Goal: Task Accomplishment & Management: Manage account settings

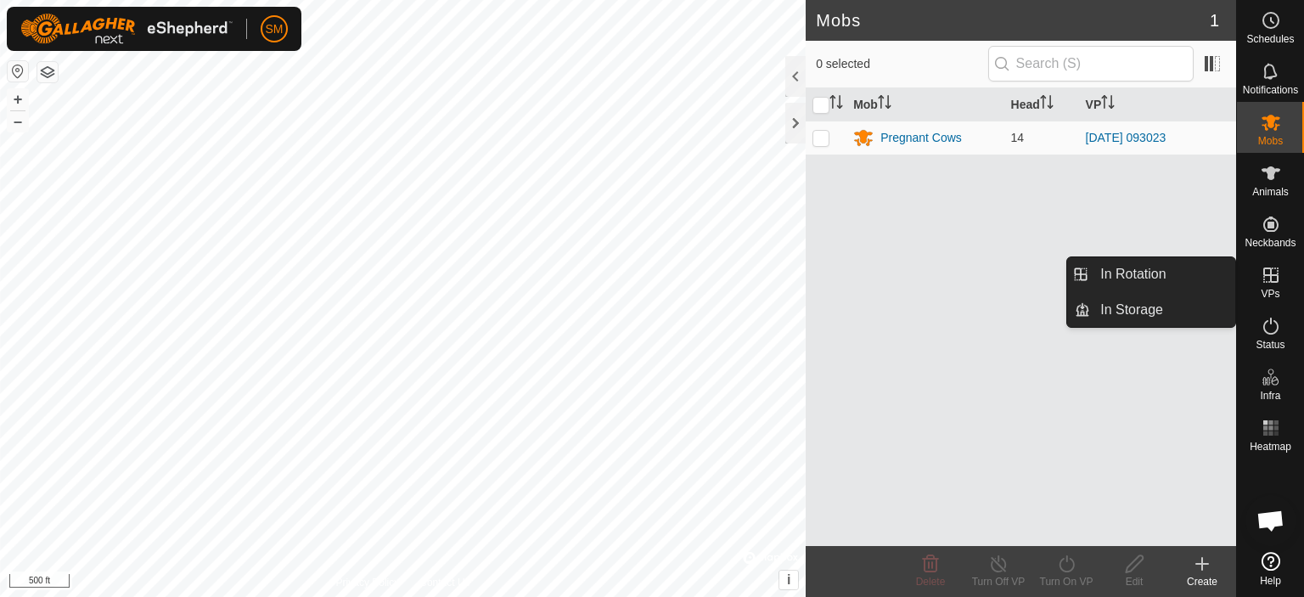
click at [1274, 281] on icon at bounding box center [1270, 274] width 15 height 15
click at [1182, 274] on link "In Rotation" at bounding box center [1162, 274] width 145 height 34
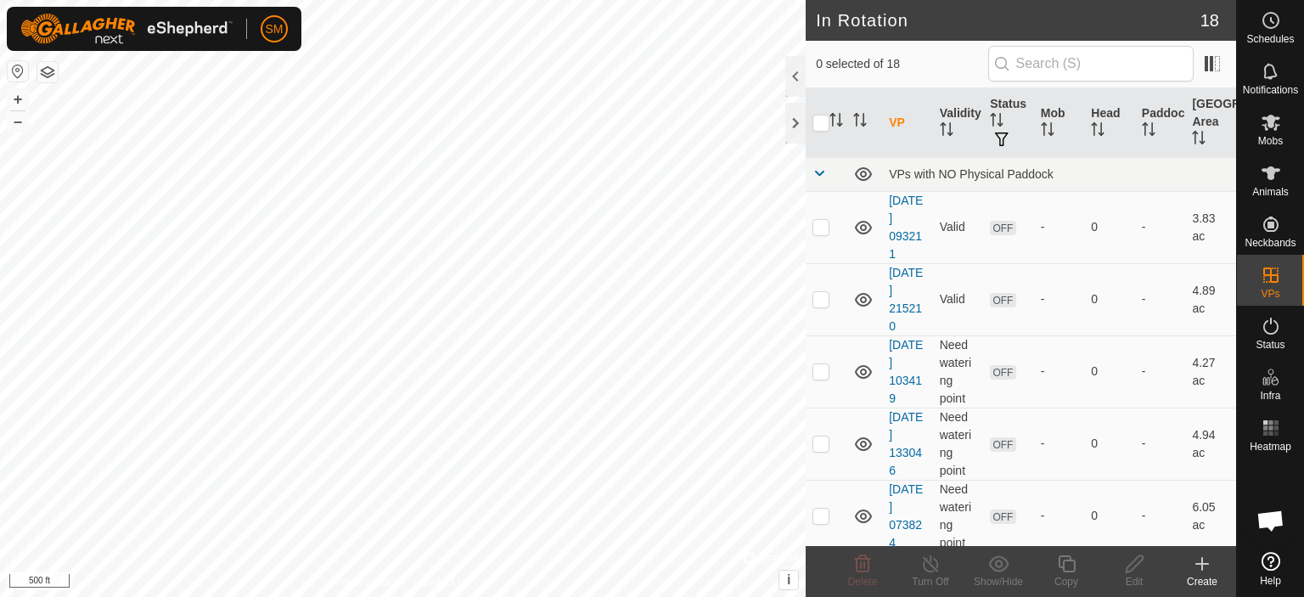
click at [1215, 581] on div "Create" at bounding box center [1202, 581] width 68 height 15
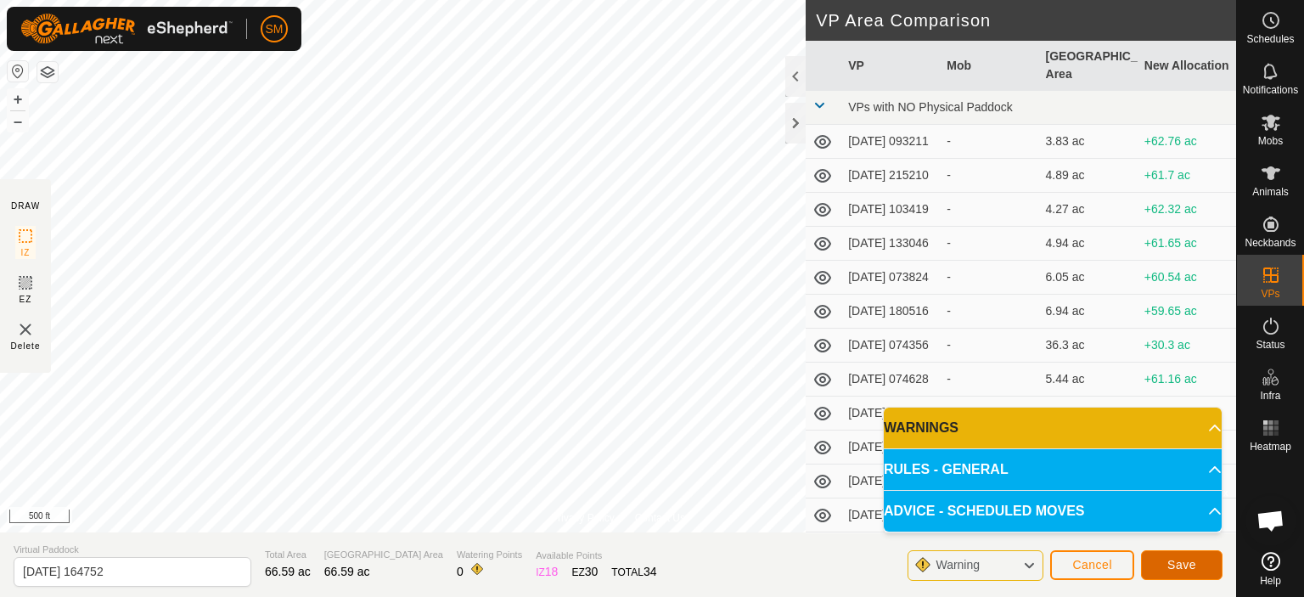
click at [1161, 564] on button "Save" at bounding box center [1182, 565] width 82 height 30
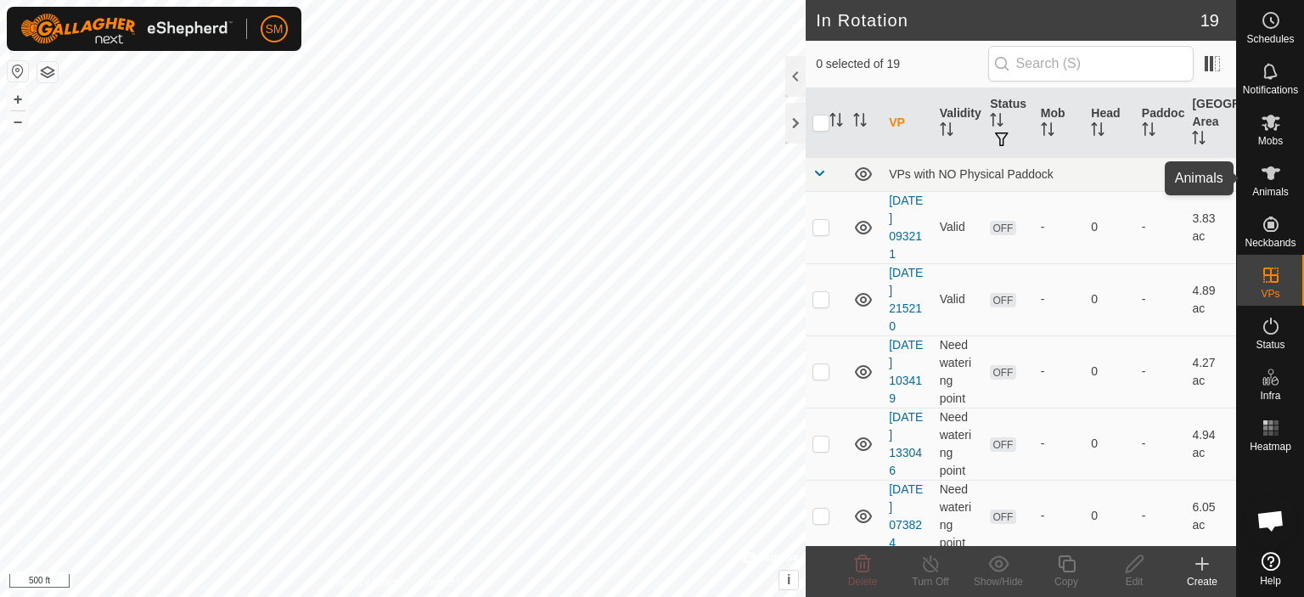
click at [1269, 175] on icon at bounding box center [1271, 173] width 19 height 14
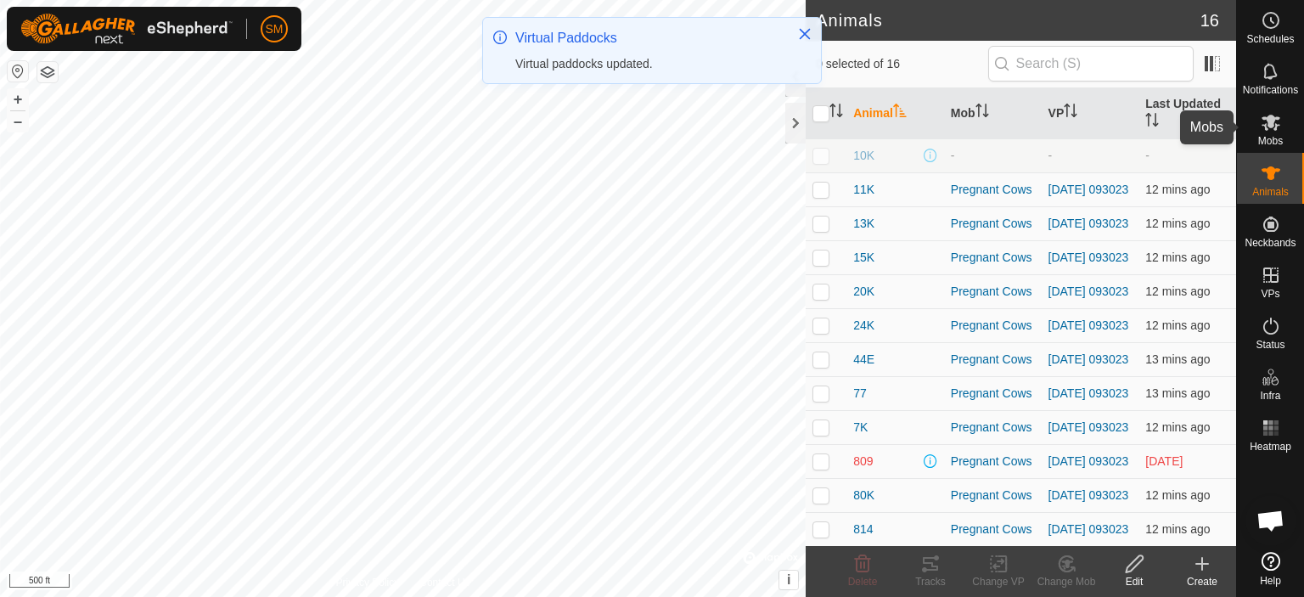
click at [1270, 130] on icon at bounding box center [1271, 122] width 20 height 20
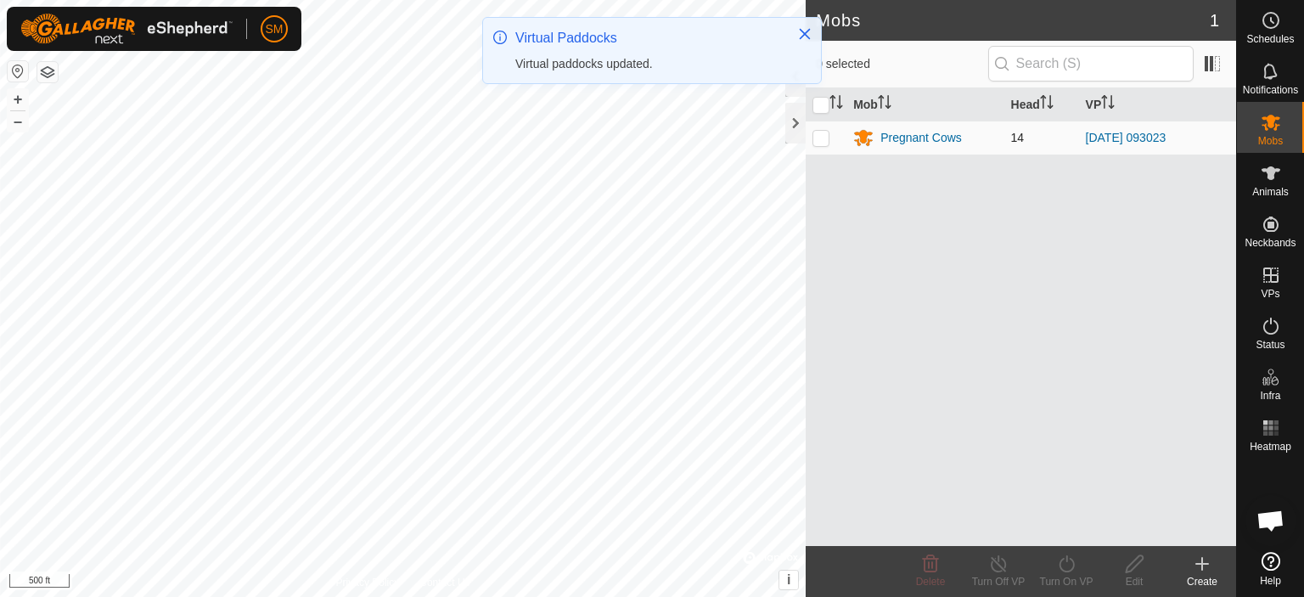
click at [821, 134] on p-checkbox at bounding box center [820, 138] width 17 height 14
checkbox input "true"
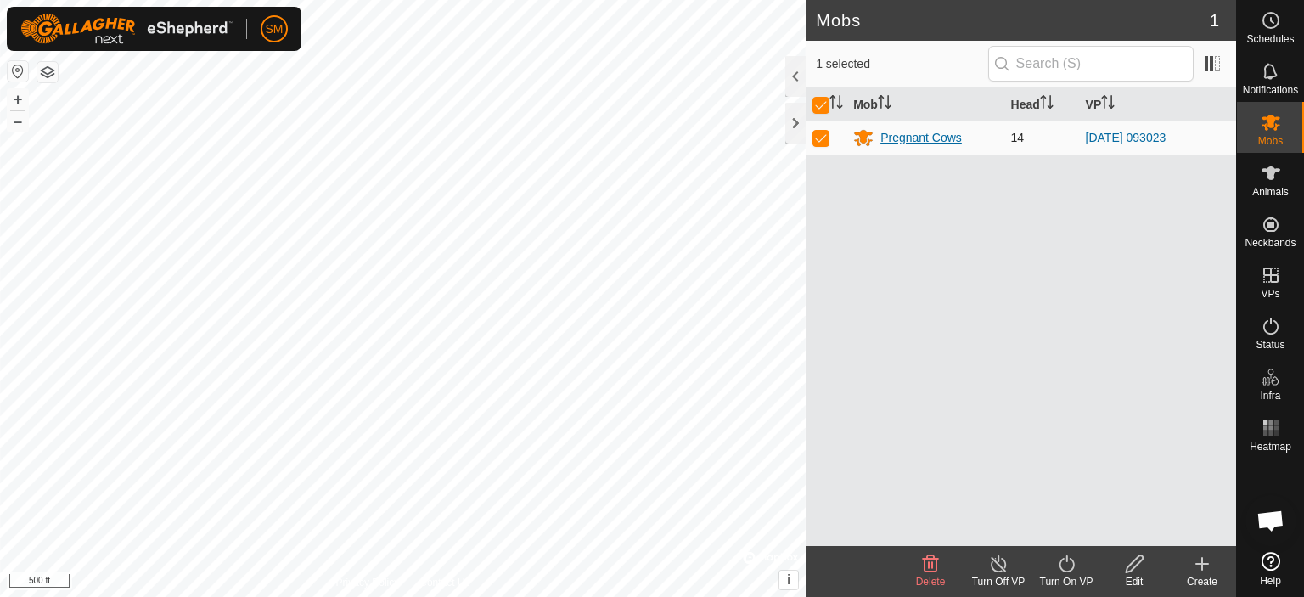
click at [917, 135] on div "Pregnant Cows" at bounding box center [921, 138] width 82 height 18
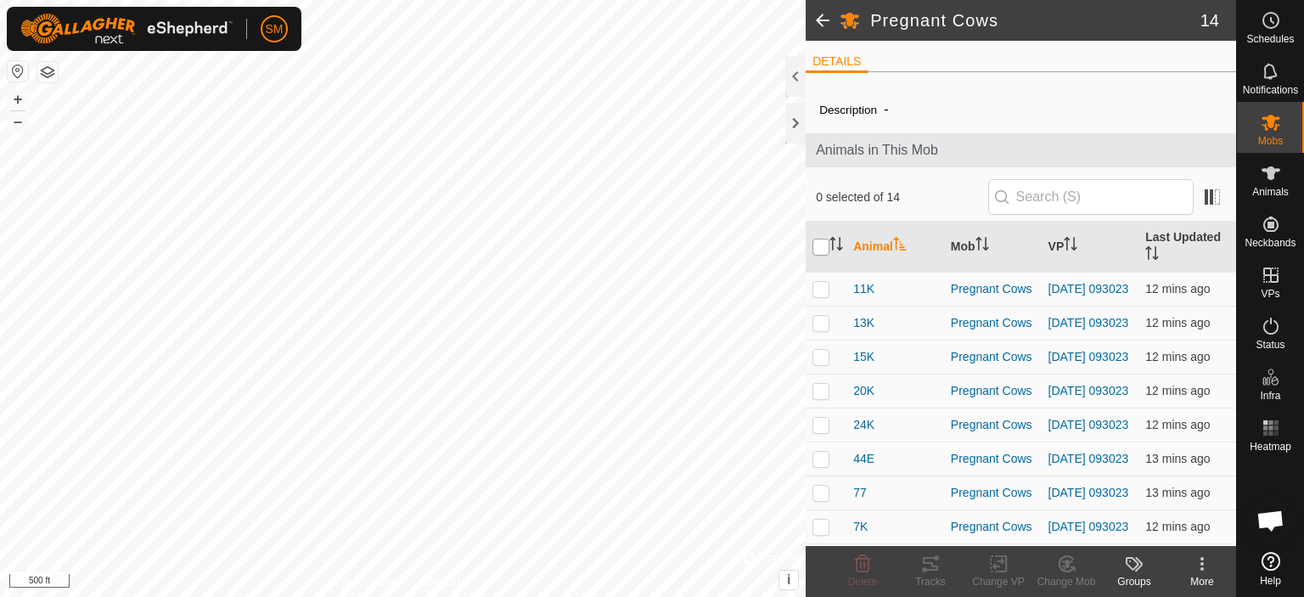
click at [818, 250] on input "checkbox" at bounding box center [820, 247] width 17 height 17
checkbox input "true"
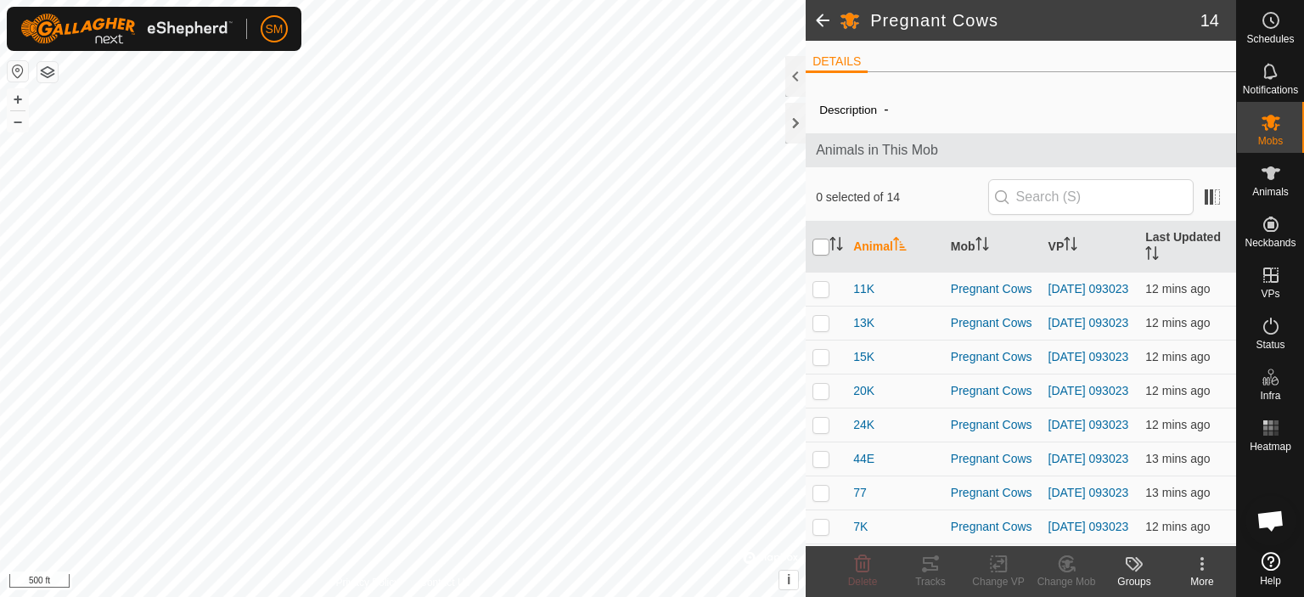
checkbox input "true"
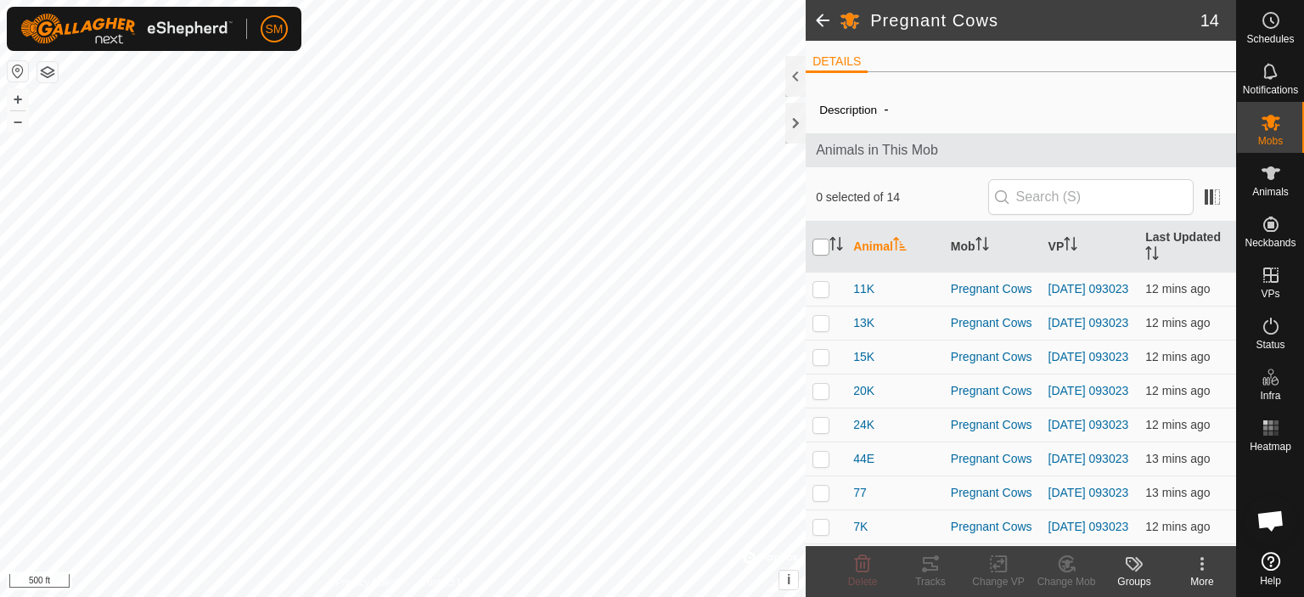
checkbox input "true"
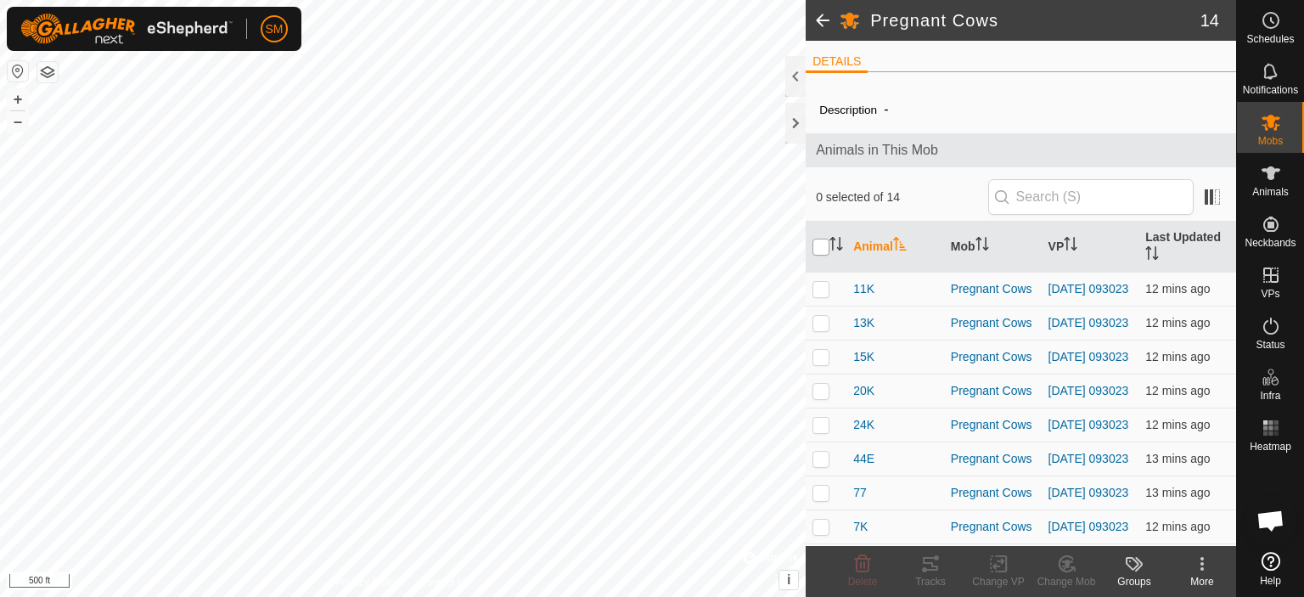
checkbox input "true"
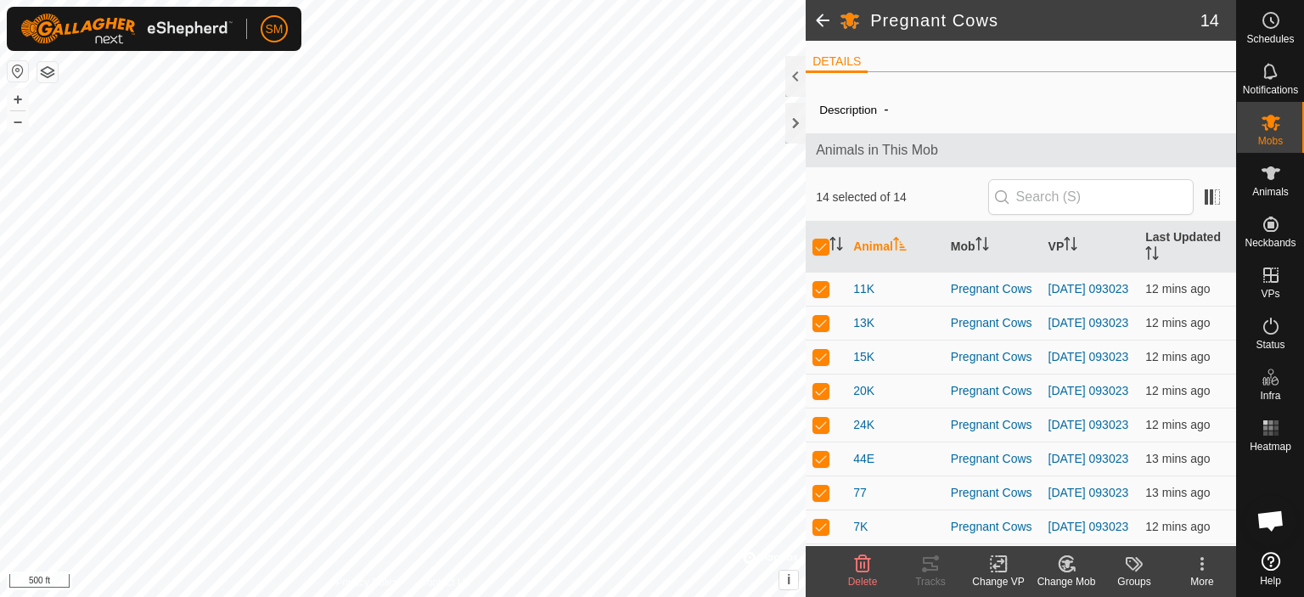
click at [992, 571] on icon at bounding box center [998, 564] width 21 height 20
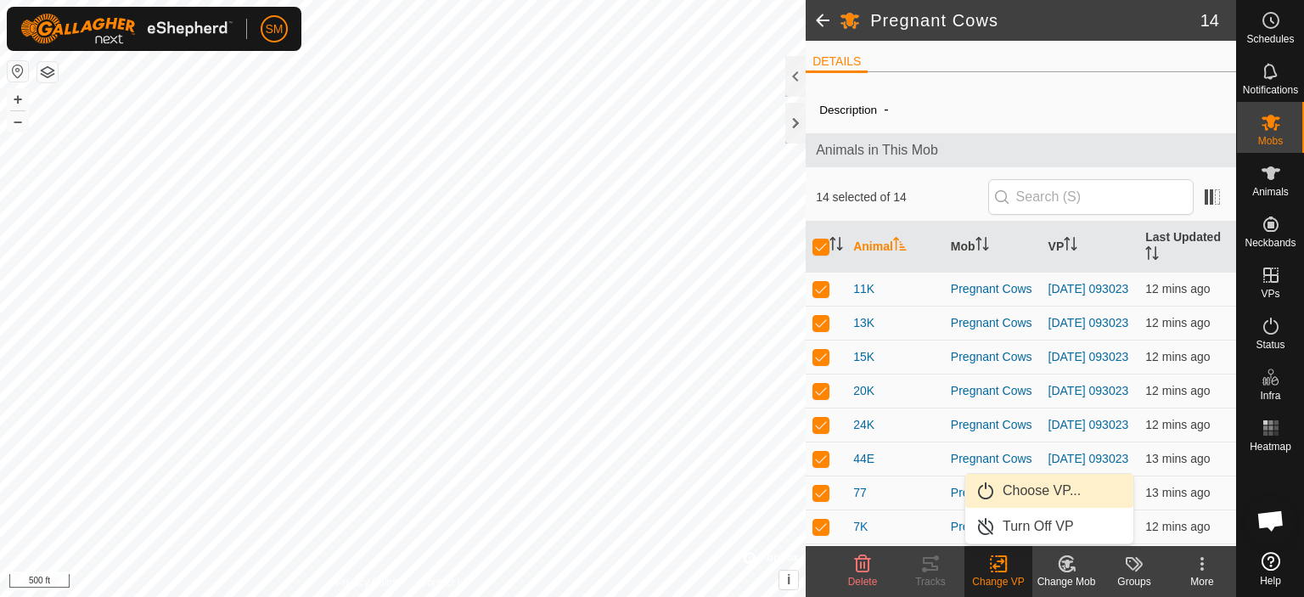
click at [1028, 497] on link "Choose VP..." at bounding box center [1049, 491] width 168 height 34
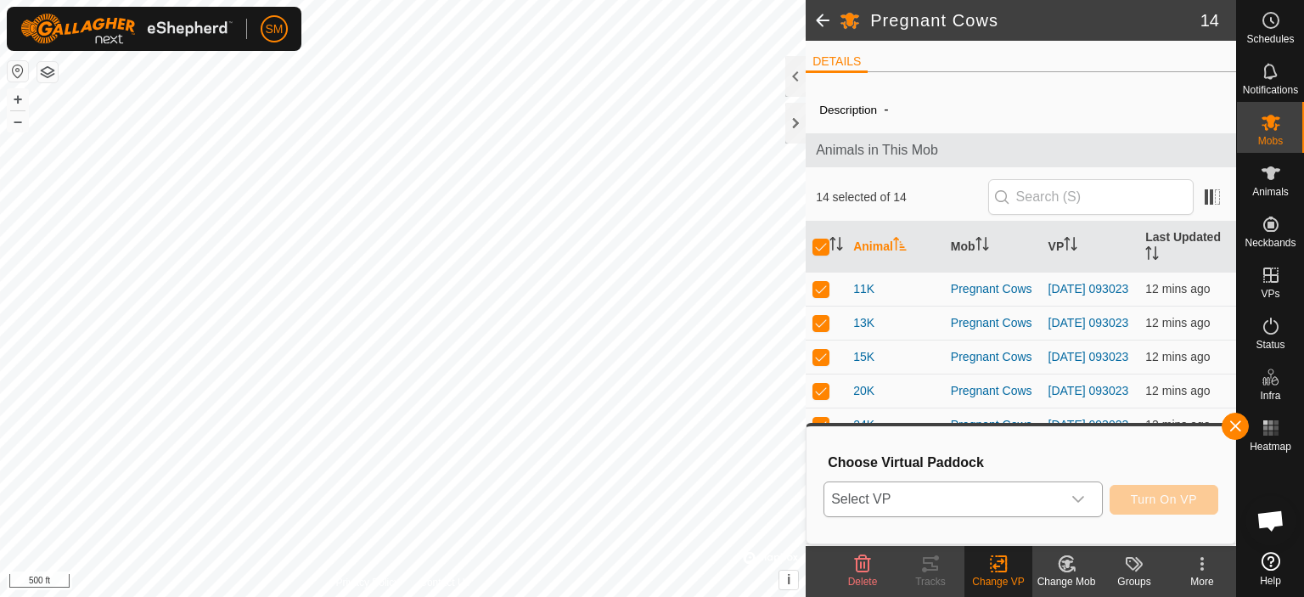
click at [948, 502] on span "Select VP" at bounding box center [942, 499] width 237 height 34
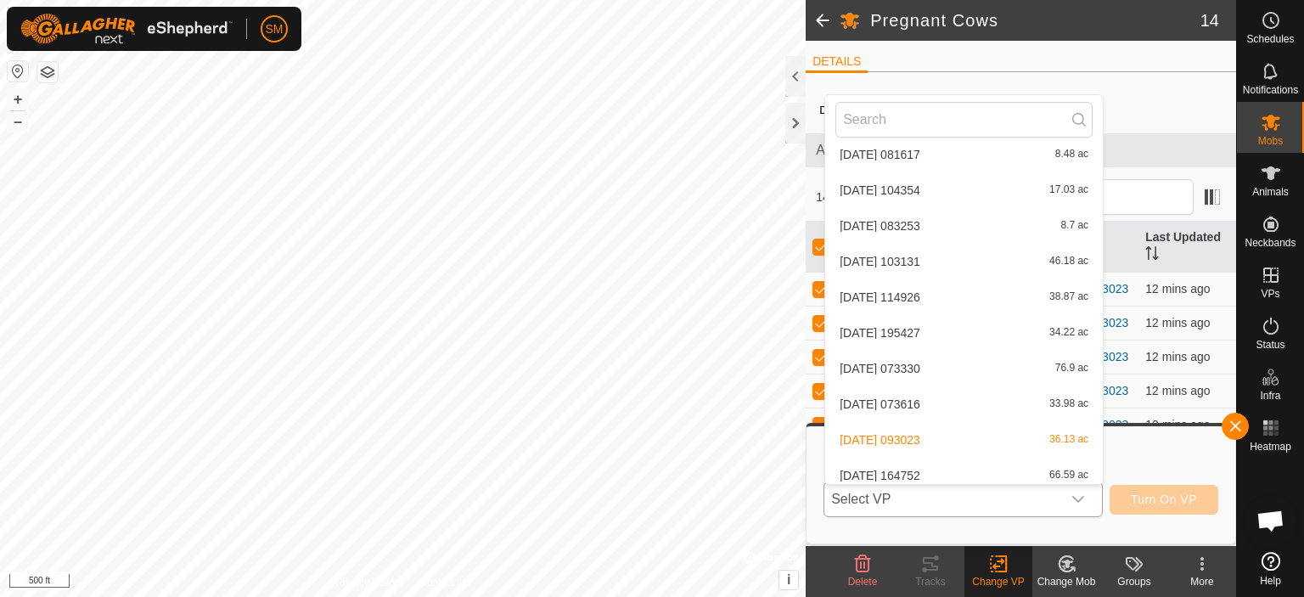
scroll to position [375, 0]
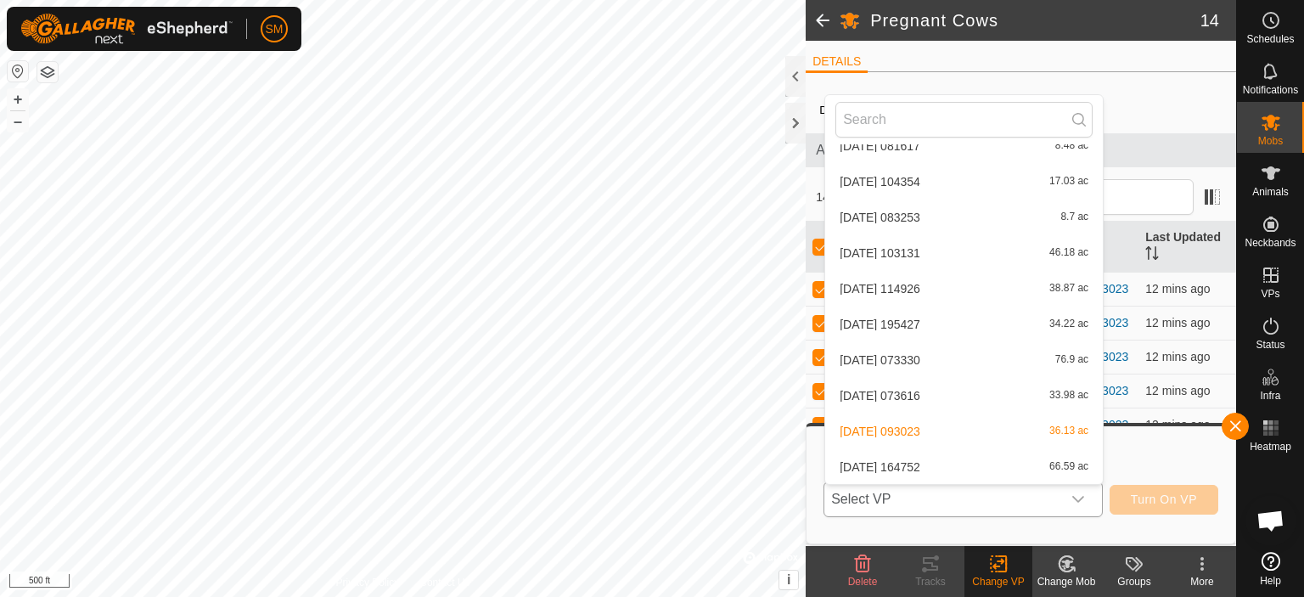
click at [894, 468] on li "[DATE] 164752 66.59 ac" at bounding box center [964, 467] width 278 height 34
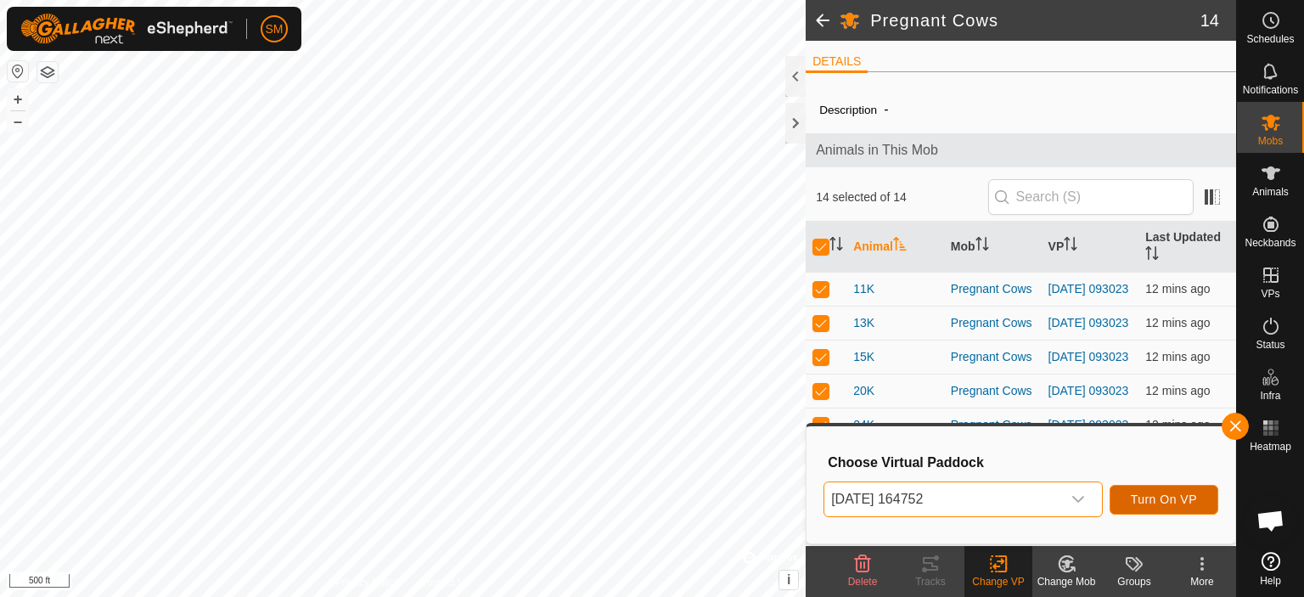
click at [1178, 498] on span "Turn On VP" at bounding box center [1164, 499] width 66 height 14
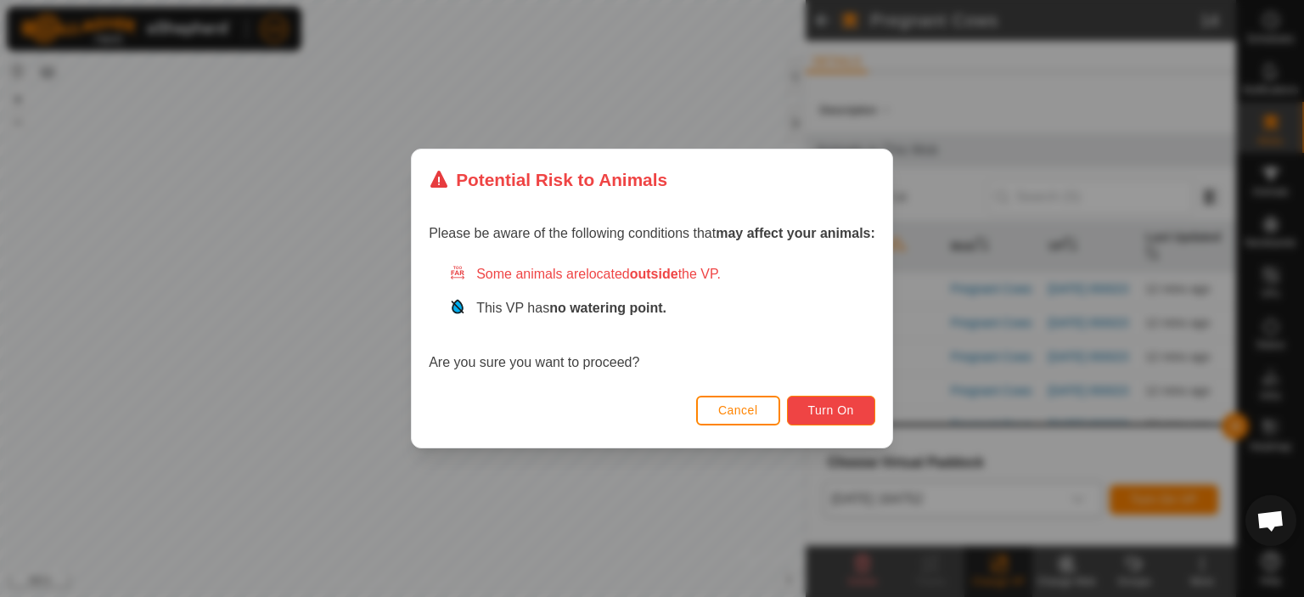
click at [838, 406] on span "Turn On" at bounding box center [831, 410] width 46 height 14
